Goal: Transaction & Acquisition: Purchase product/service

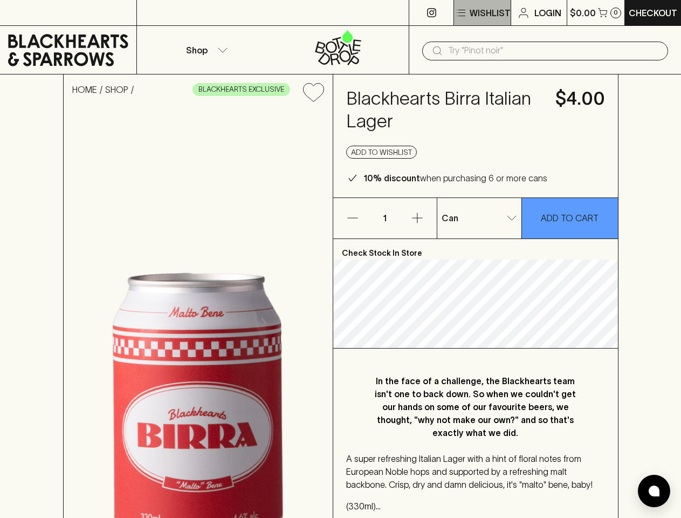
click at [482, 13] on p "Wishlist" at bounding box center [490, 12] width 41 height 13
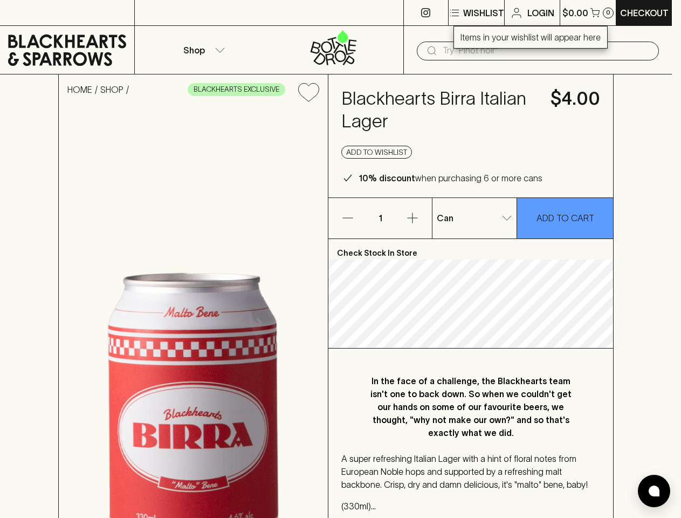
click at [595, 12] on div at bounding box center [340, 259] width 681 height 518
click at [205, 50] on div at bounding box center [340, 259] width 681 height 518
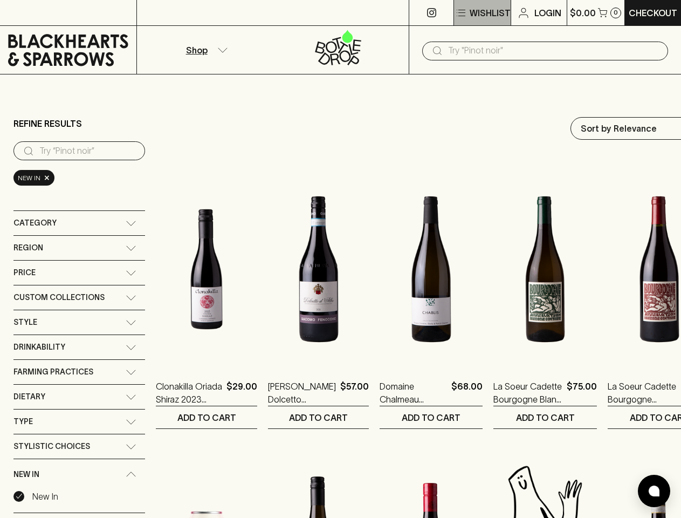
click at [482, 13] on p "Wishlist" at bounding box center [490, 12] width 41 height 13
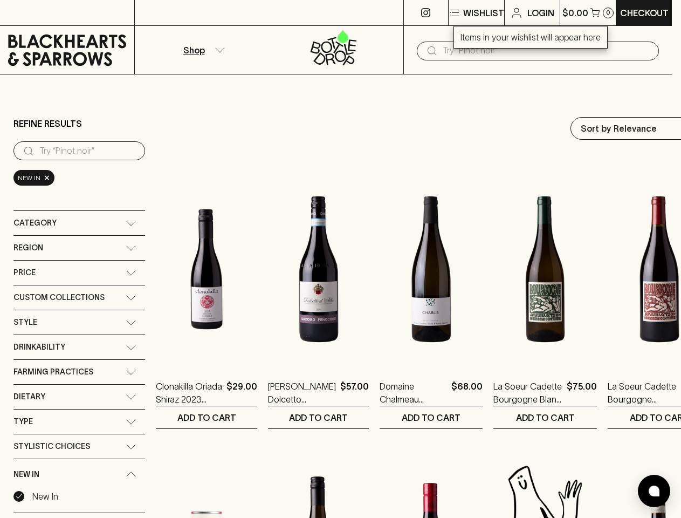
click at [595, 12] on div at bounding box center [340, 259] width 681 height 518
